Goal: Book appointment/travel/reservation

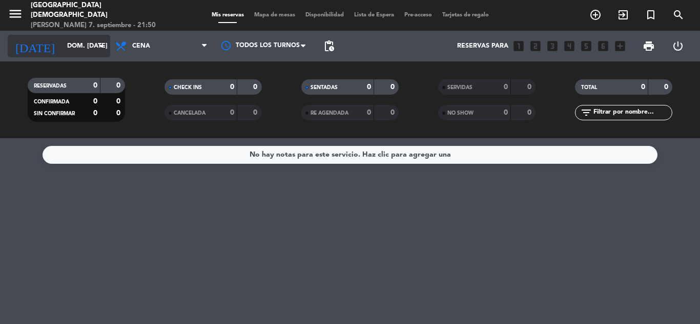
click at [105, 49] on icon "arrow_drop_down" at bounding box center [101, 46] width 12 height 12
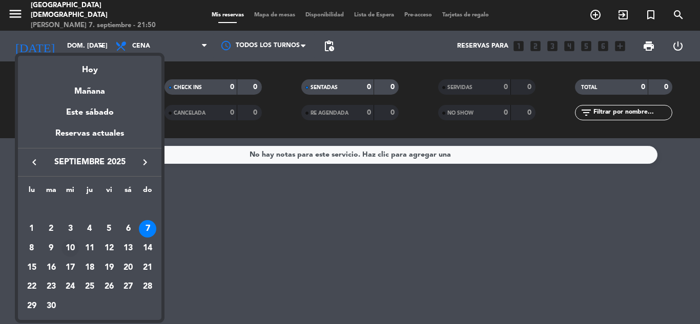
click at [67, 246] on div "10" at bounding box center [69, 248] width 17 height 17
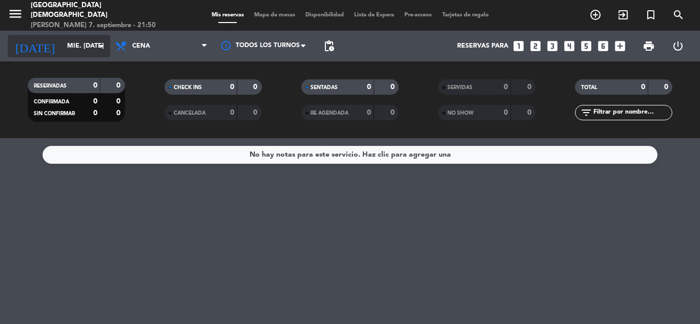
click at [104, 47] on icon "arrow_drop_down" at bounding box center [101, 46] width 12 height 12
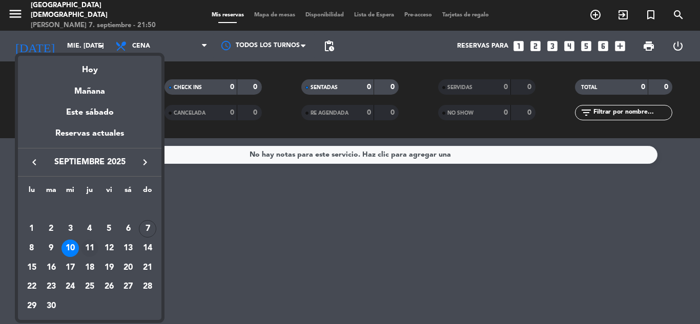
click at [86, 251] on div "11" at bounding box center [89, 248] width 17 height 17
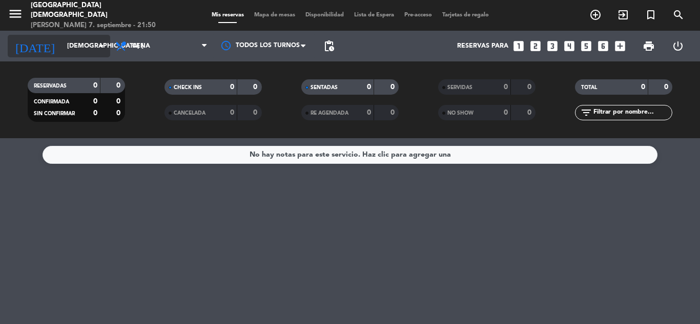
click at [100, 48] on icon "arrow_drop_down" at bounding box center [101, 46] width 12 height 12
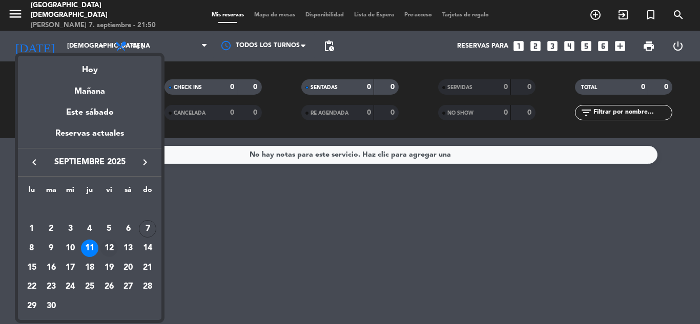
click at [113, 256] on div "12" at bounding box center [108, 248] width 17 height 17
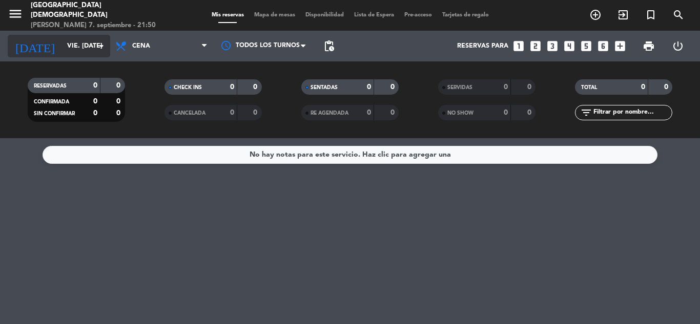
click at [103, 50] on icon "arrow_drop_down" at bounding box center [101, 46] width 12 height 12
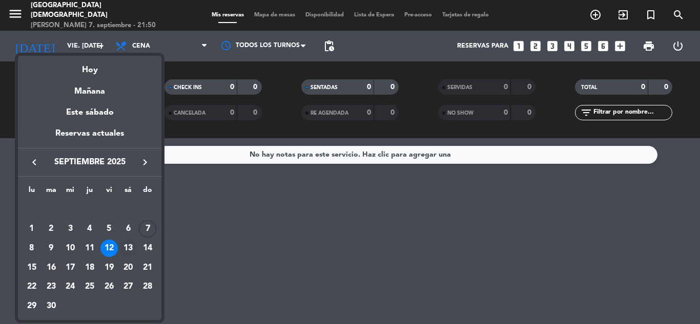
click at [128, 246] on div "13" at bounding box center [127, 248] width 17 height 17
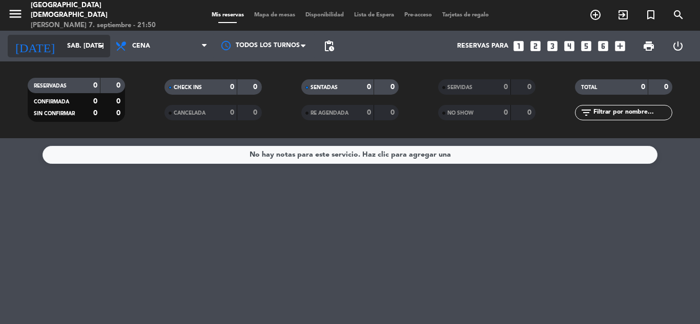
click at [100, 48] on icon "arrow_drop_down" at bounding box center [101, 46] width 12 height 12
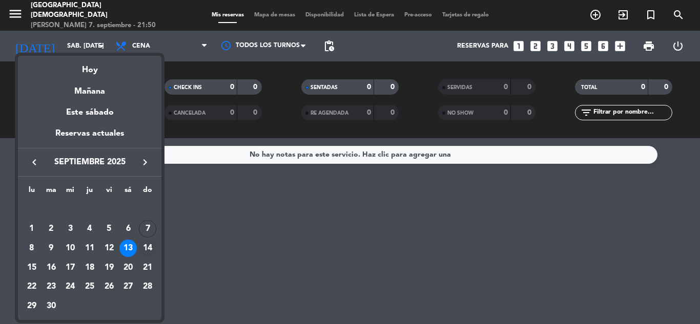
click at [144, 244] on div "14" at bounding box center [147, 248] width 17 height 17
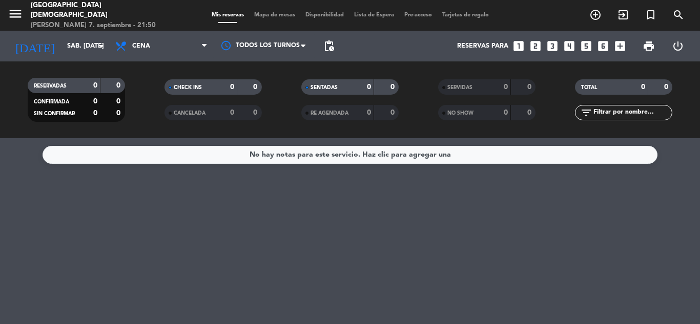
type input "dom. [DATE]"
